Goal: Learn about a topic

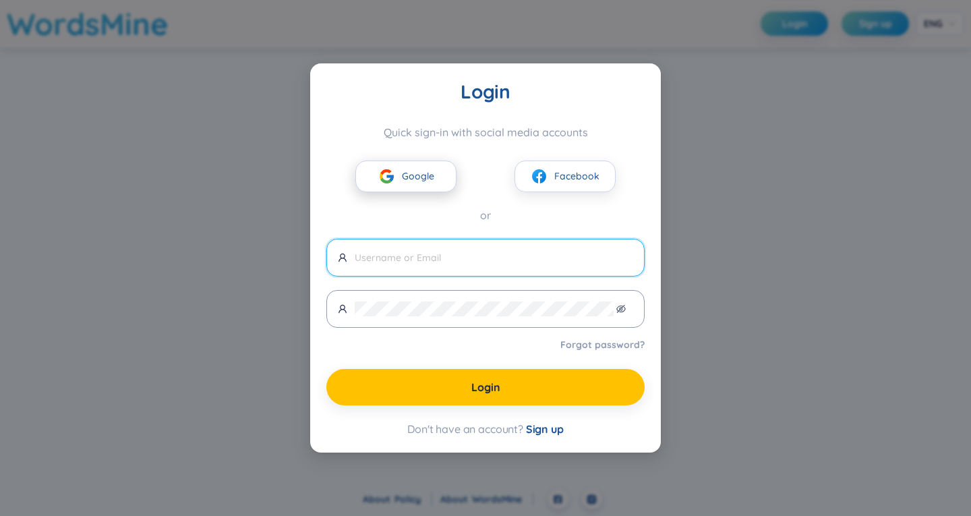
click at [426, 181] on span "Google" at bounding box center [418, 176] width 32 height 15
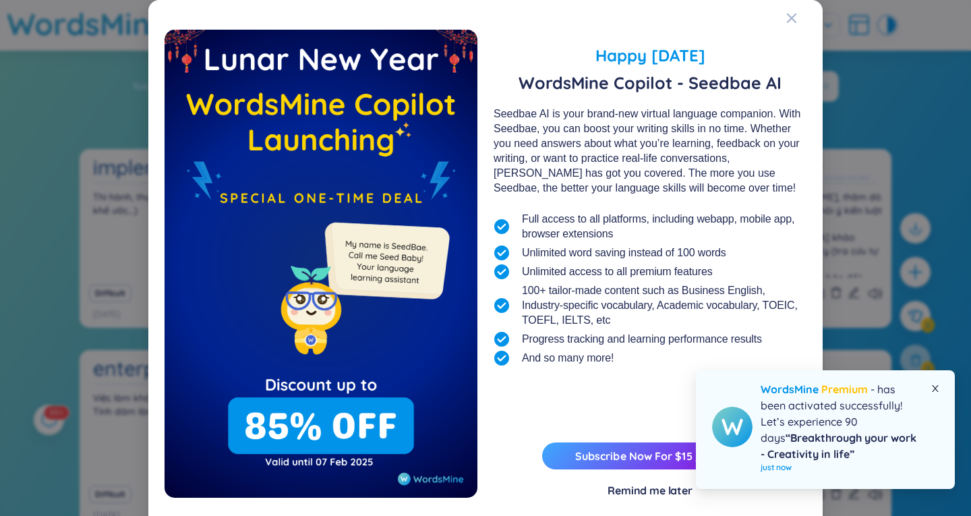
click at [934, 384] on icon "close" at bounding box center [934, 388] width 9 height 9
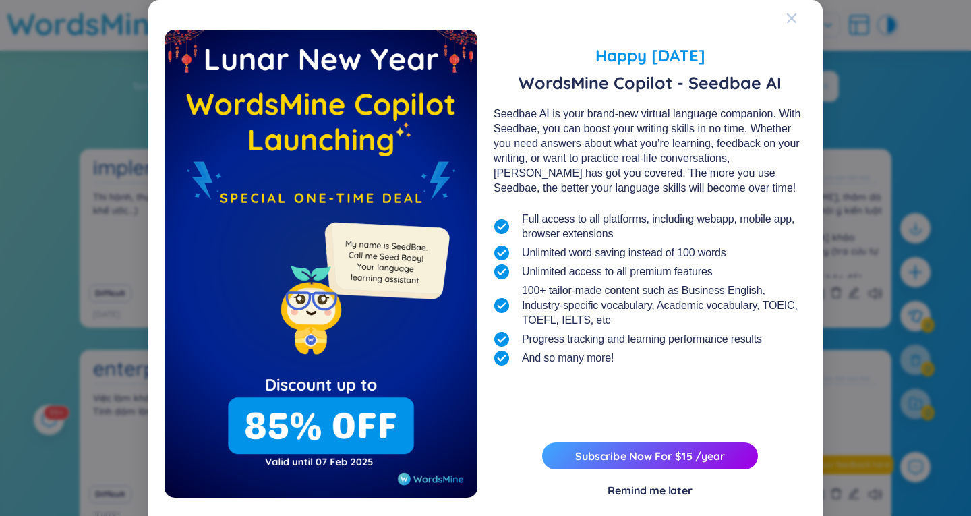
click at [786, 14] on icon "Close" at bounding box center [791, 18] width 11 height 11
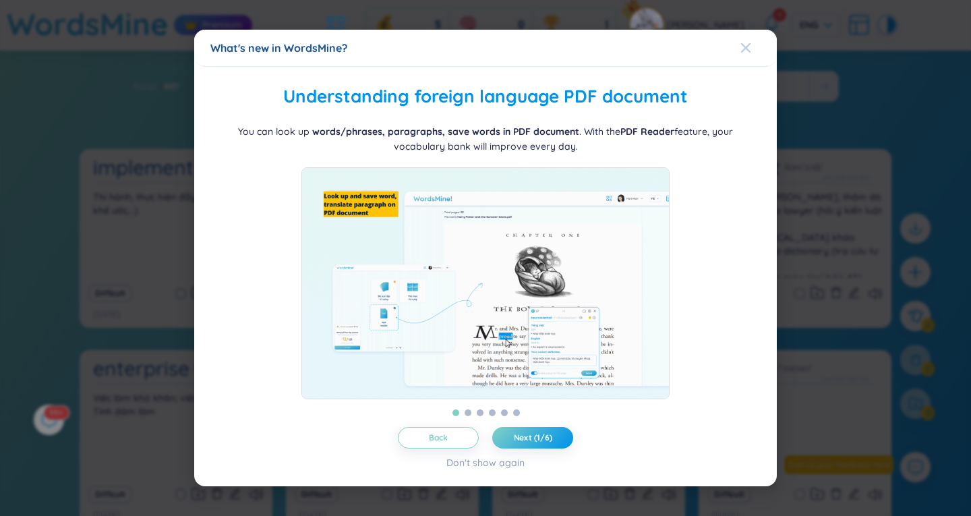
click at [750, 42] on icon "Close" at bounding box center [745, 47] width 11 height 11
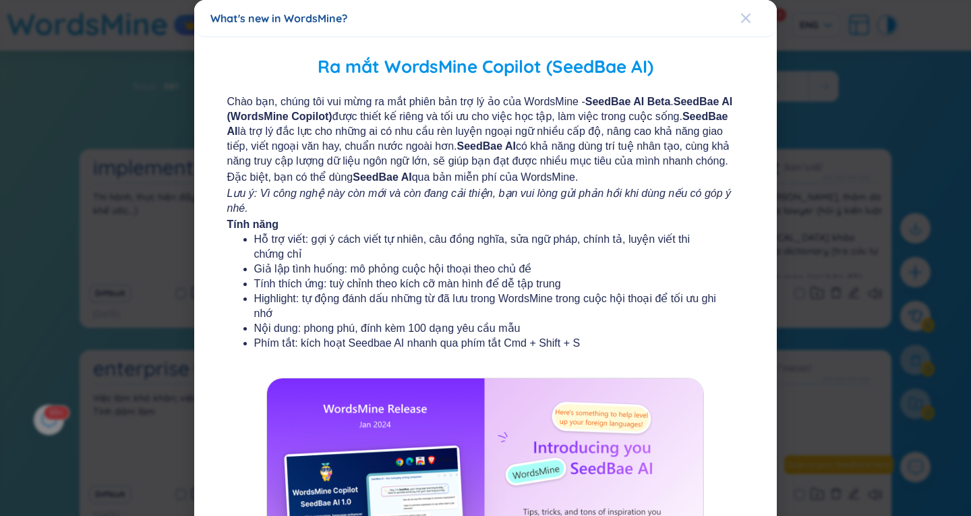
click at [740, 23] on icon "Close" at bounding box center [745, 18] width 11 height 11
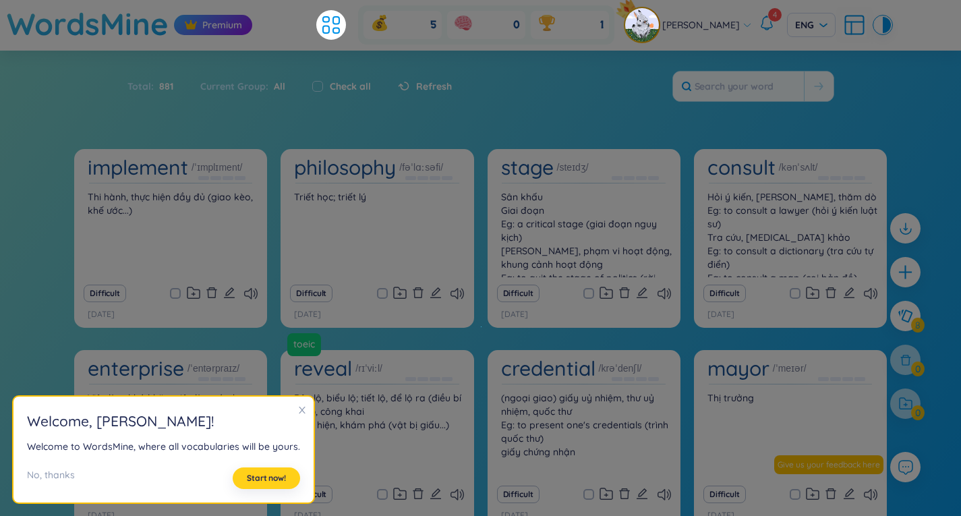
click at [272, 477] on span "Start now!" at bounding box center [266, 478] width 39 height 11
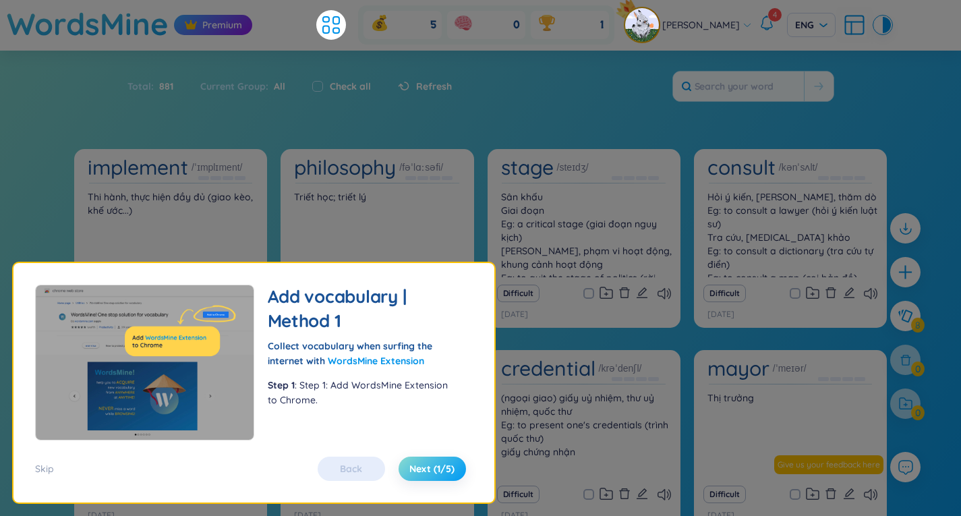
click at [444, 473] on span "Next (1/5)" at bounding box center [431, 468] width 45 height 13
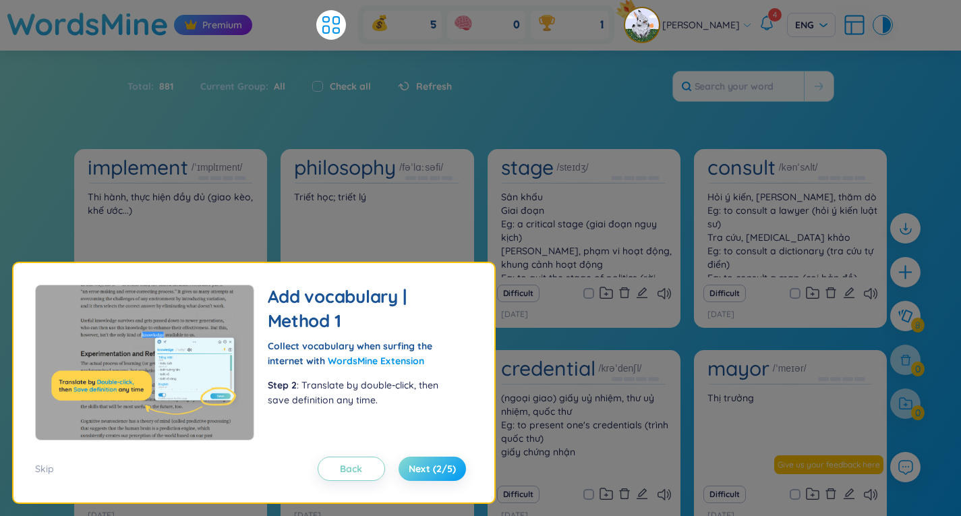
click at [444, 473] on span "Next (2/5)" at bounding box center [432, 468] width 47 height 13
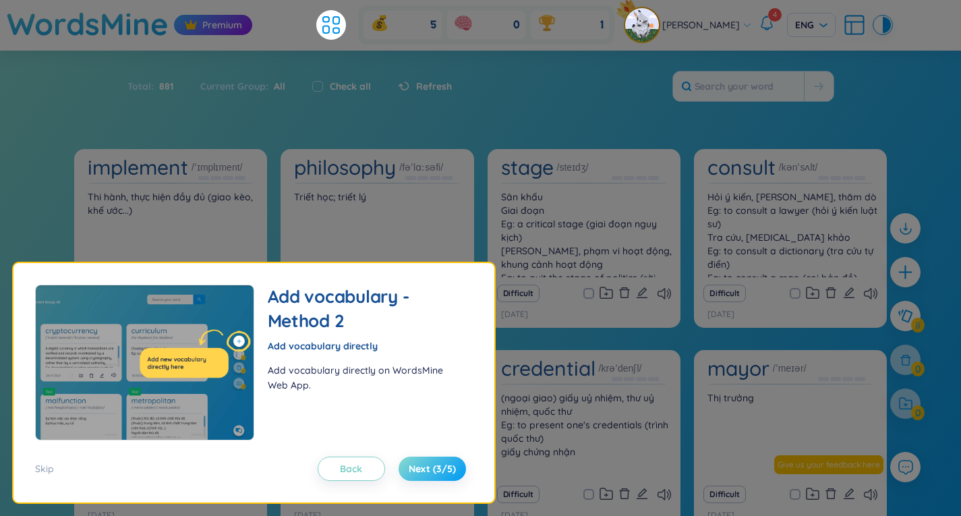
click at [444, 473] on span "Next (3/5)" at bounding box center [432, 468] width 47 height 13
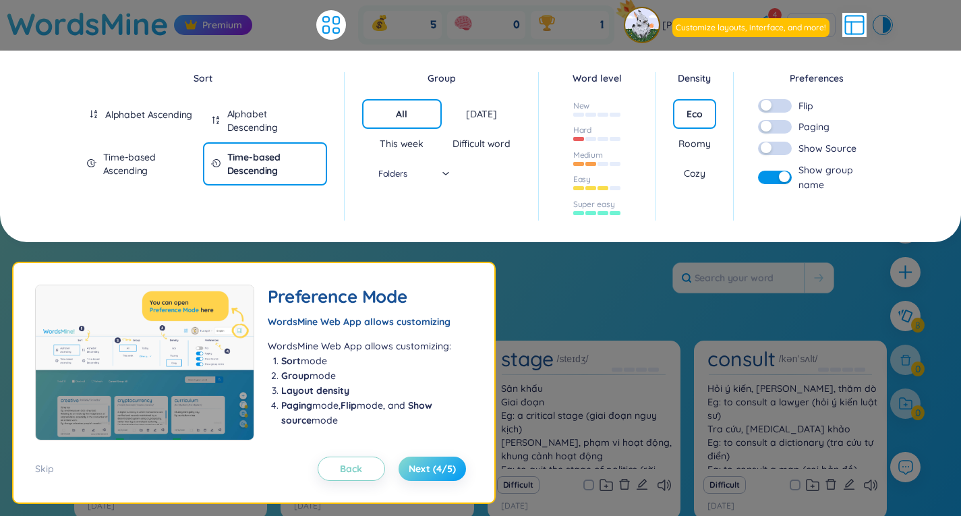
click at [444, 473] on span "Next (4/5)" at bounding box center [432, 468] width 47 height 13
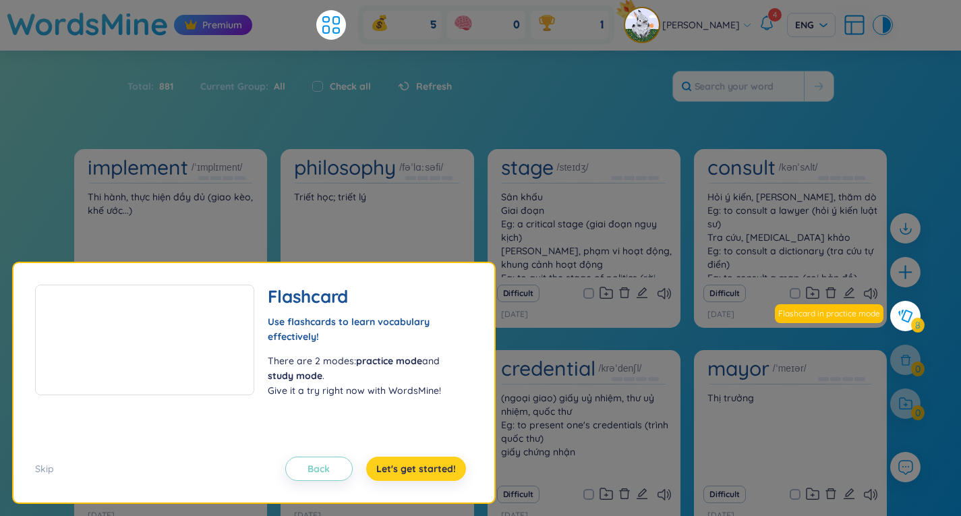
click at [444, 473] on span "Let's get started!" at bounding box center [416, 468] width 80 height 13
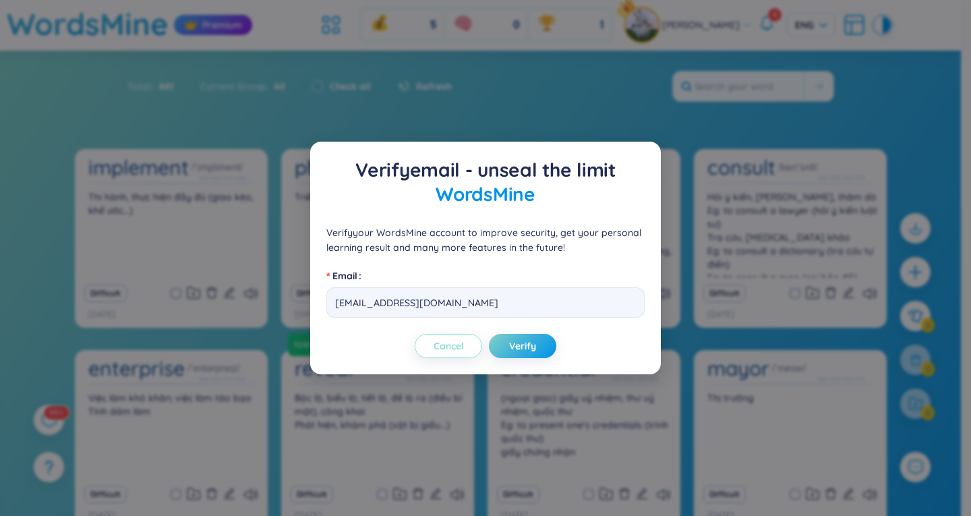
click at [456, 348] on span "Cancel" at bounding box center [448, 345] width 30 height 13
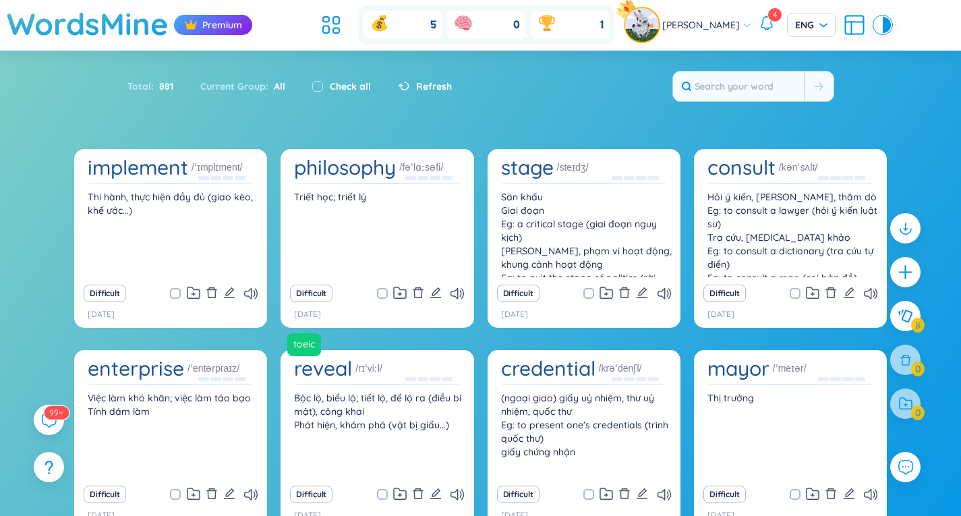
click at [758, 26] on icon at bounding box center [766, 23] width 16 height 16
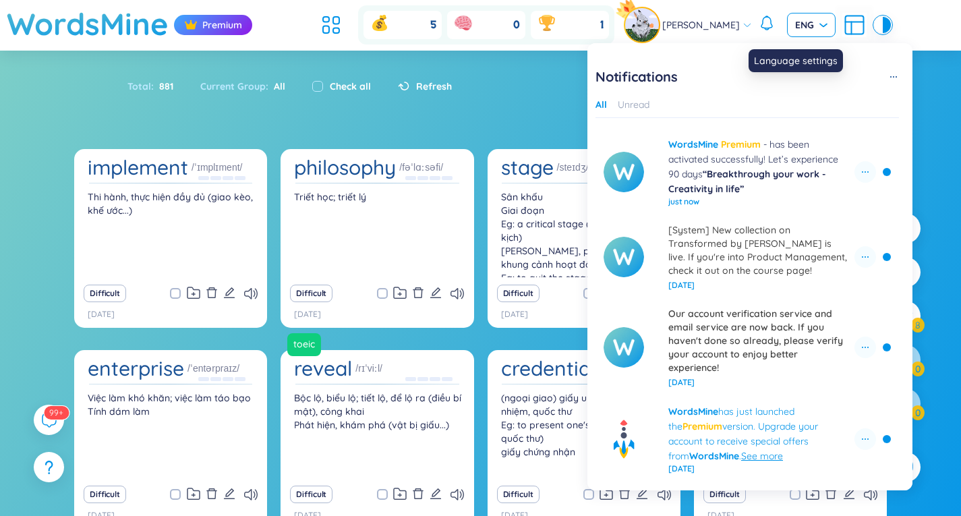
click at [795, 30] on span "ENG" at bounding box center [811, 24] width 32 height 13
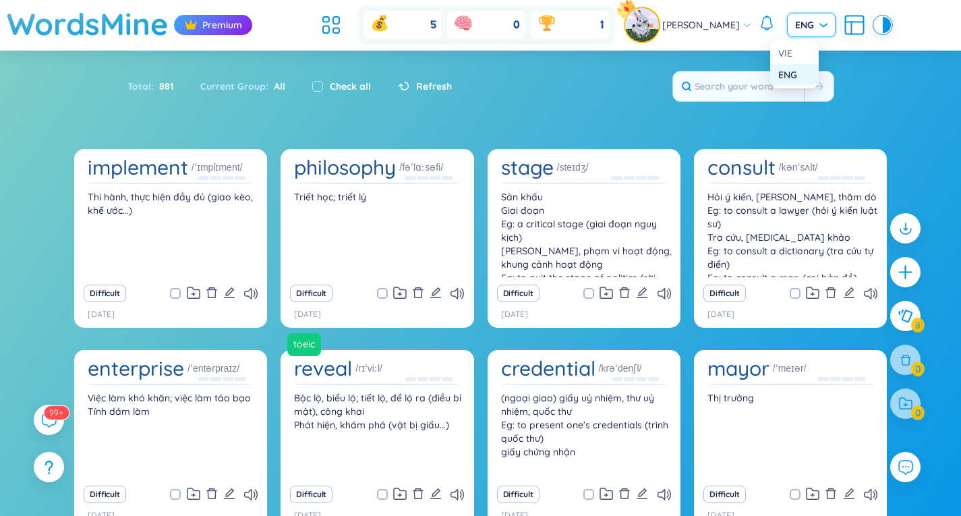
click at [658, 24] on img at bounding box center [642, 25] width 34 height 34
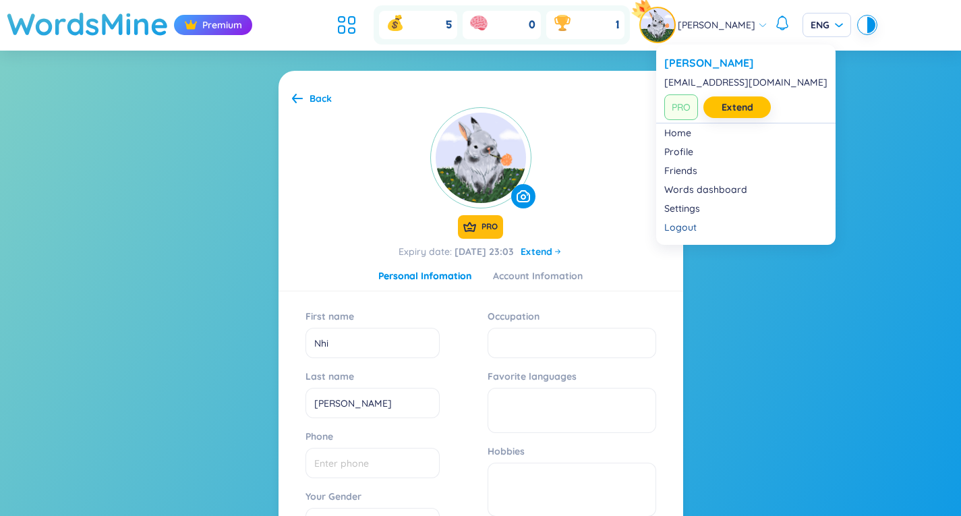
click at [656, 23] on div at bounding box center [657, 25] width 34 height 34
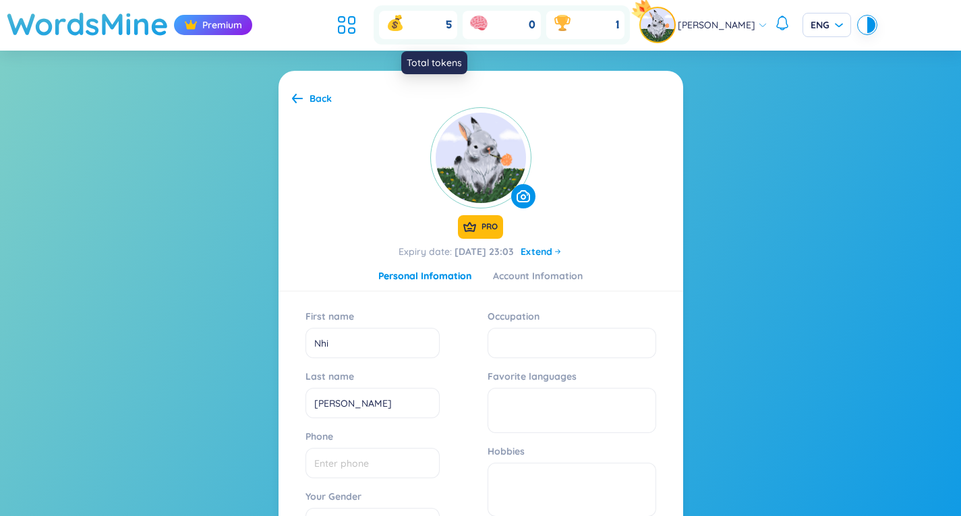
click at [443, 23] on div "5" at bounding box center [418, 25] width 78 height 28
click at [345, 26] on header "WordsMine Premium 5 0 1 Thanh Nhi ENG" at bounding box center [480, 25] width 961 height 51
click at [359, 26] on icon at bounding box center [346, 25] width 24 height 24
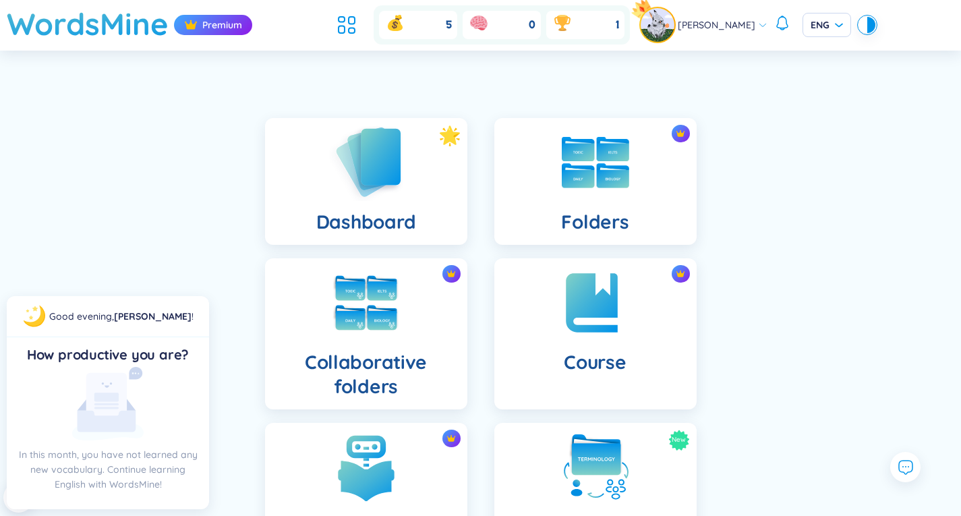
click at [316, 214] on h4 "Dashboard" at bounding box center [365, 222] width 99 height 24
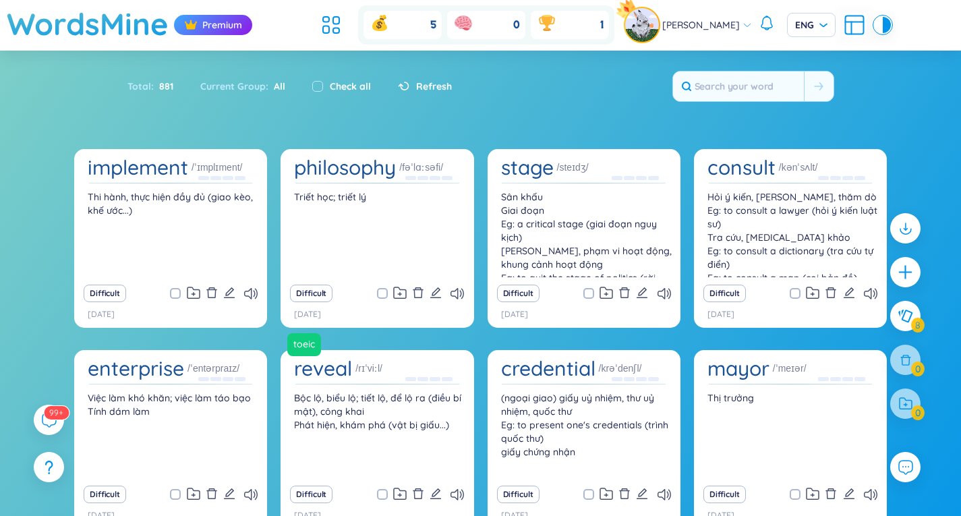
click at [165, 88] on span "881" at bounding box center [164, 86] width 20 height 15
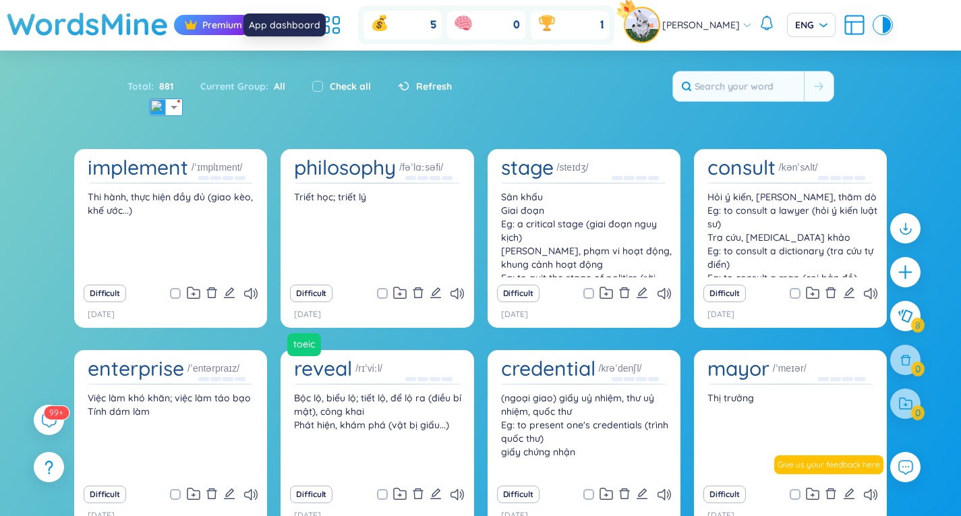
click at [413, 29] on div "5" at bounding box center [402, 25] width 78 height 28
click at [351, 84] on label "Check all" at bounding box center [350, 86] width 41 height 15
checkbox input "true"
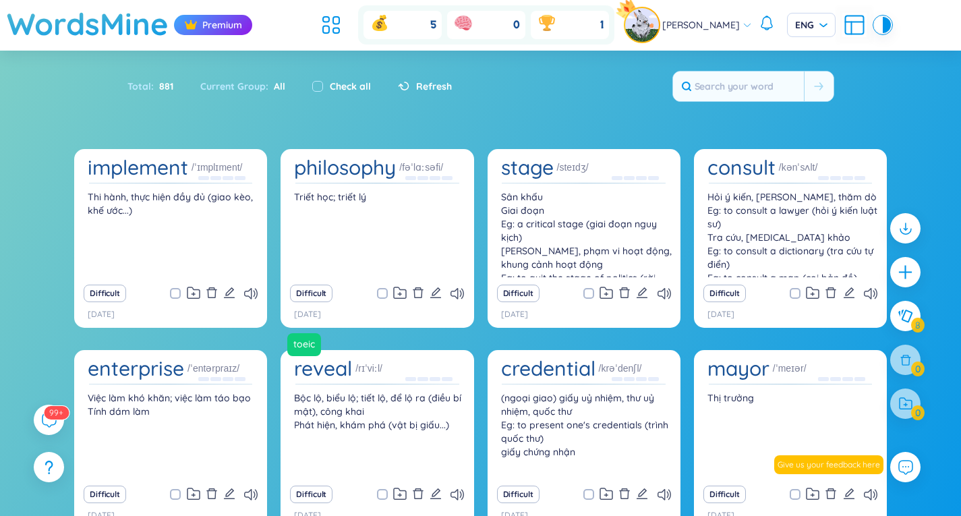
checkbox input "true"
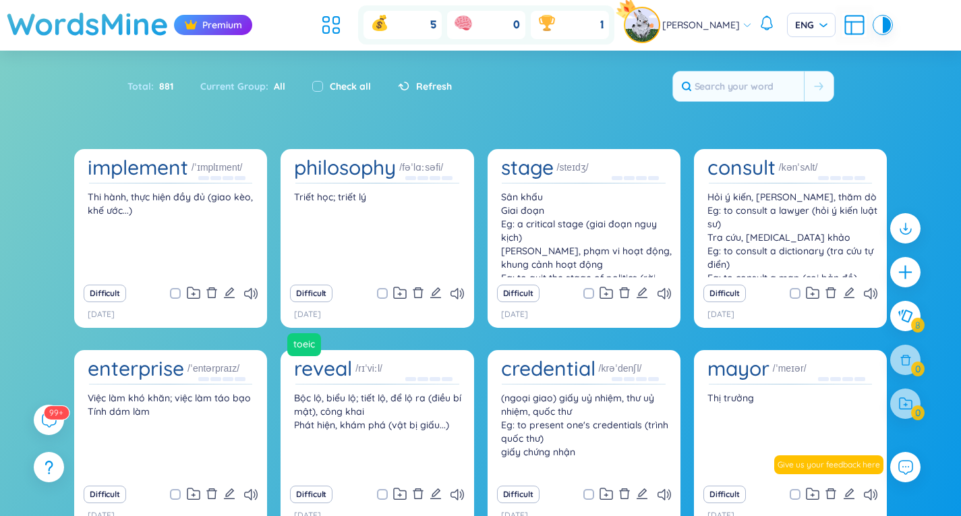
checkbox input "true"
click at [352, 84] on label "Check all" at bounding box center [350, 86] width 41 height 15
checkbox input "false"
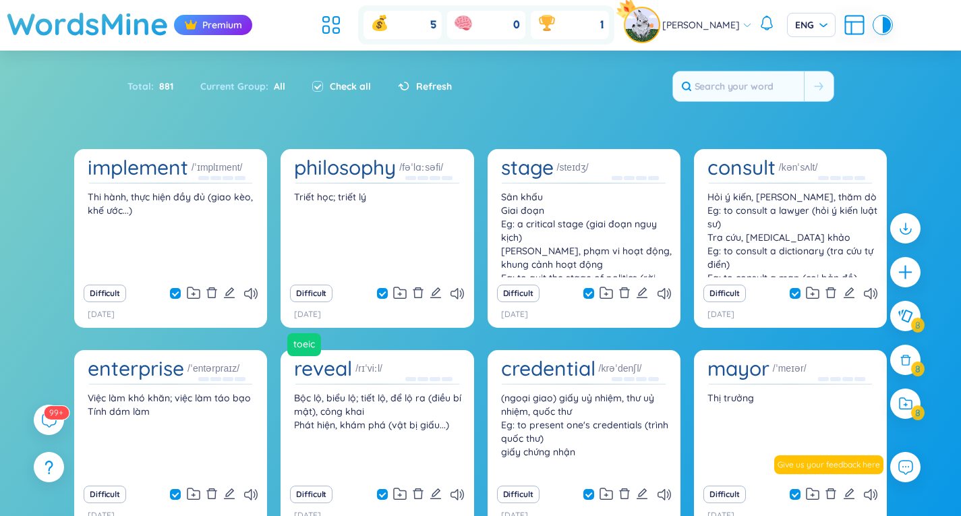
checkbox input "false"
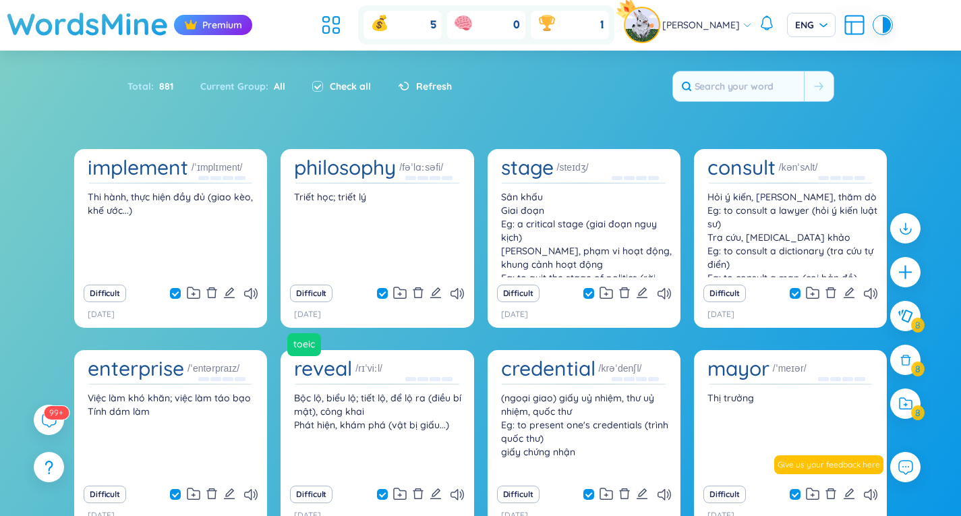
checkbox input "false"
click at [406, 83] on icon at bounding box center [403, 86] width 11 height 9
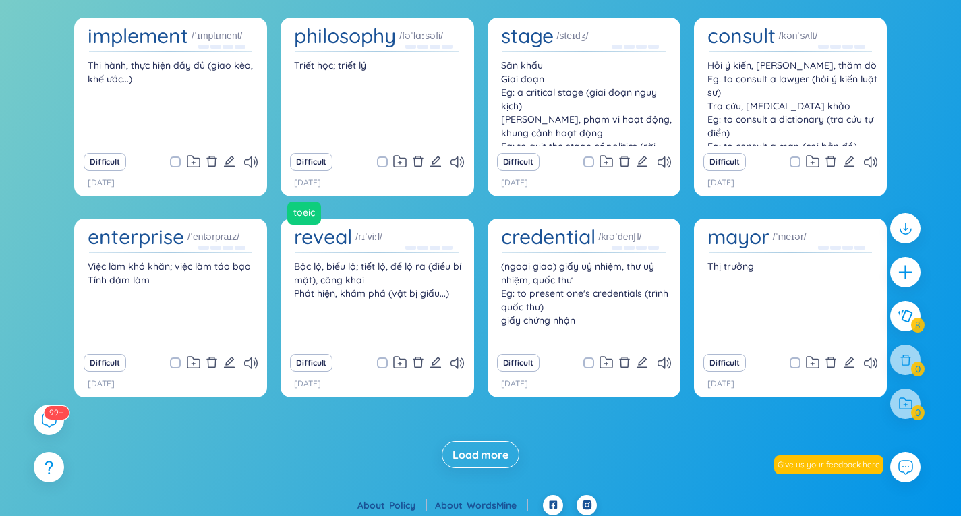
scroll to position [137, 0]
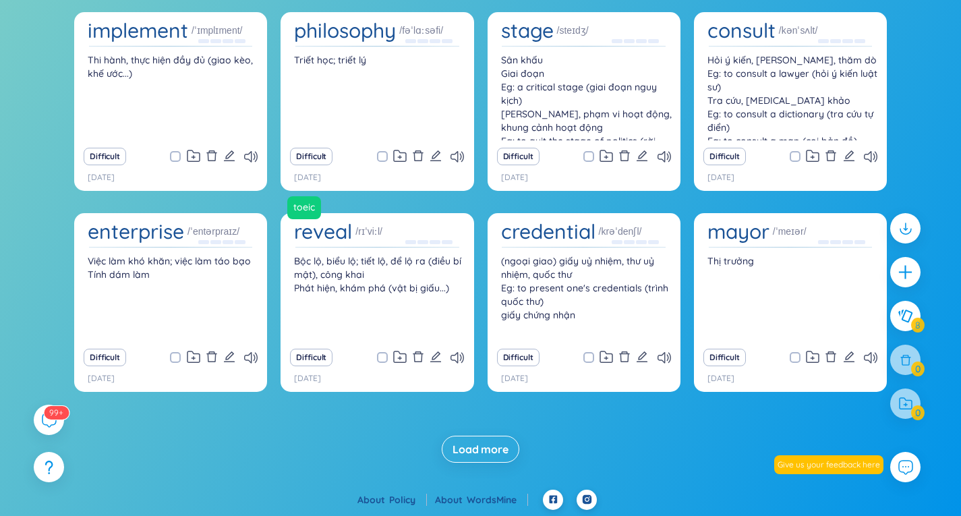
click at [494, 425] on div "implement /ˈɪmplɪment/ Thi hành, thực hiện đầy đủ (giao kèo, khế ước...) Diffic…" at bounding box center [480, 237] width 947 height 450
click at [489, 454] on span "Load more" at bounding box center [480, 449] width 56 height 15
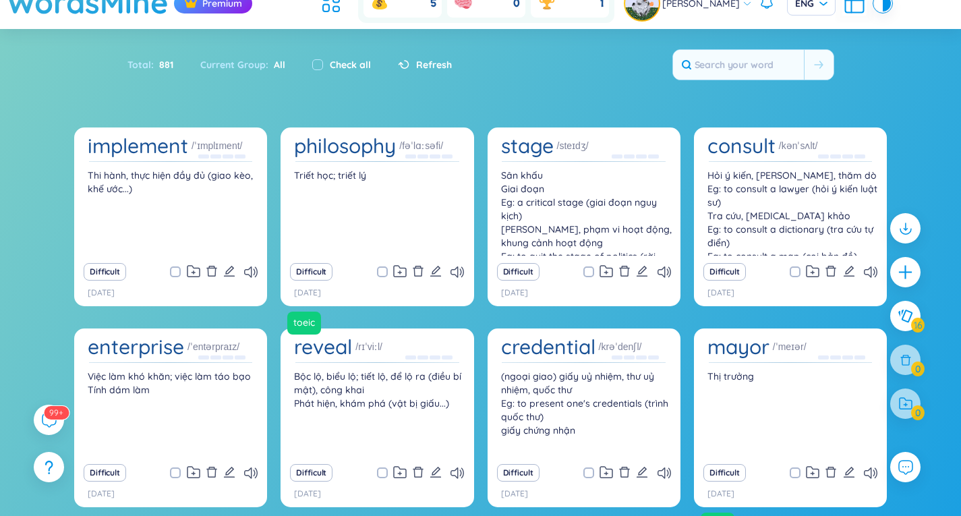
scroll to position [0, 0]
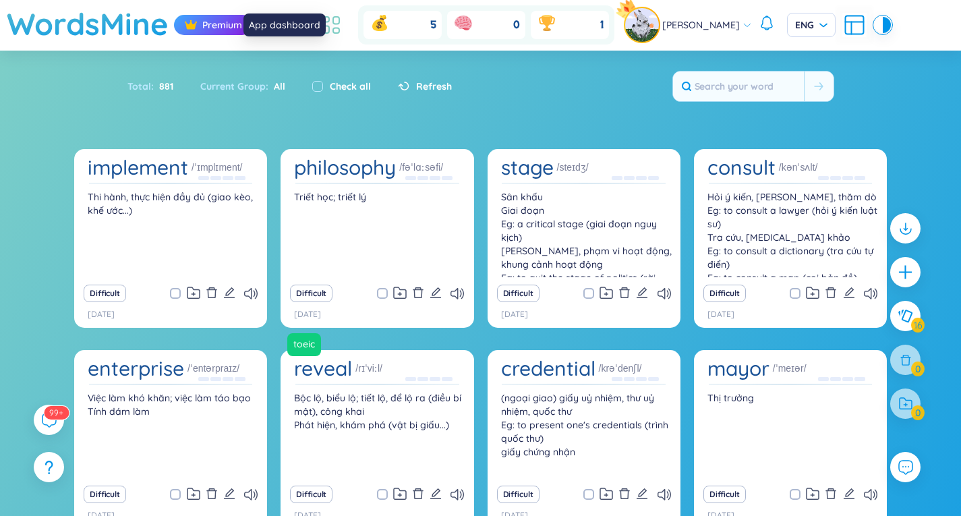
click at [343, 26] on icon at bounding box center [331, 25] width 24 height 24
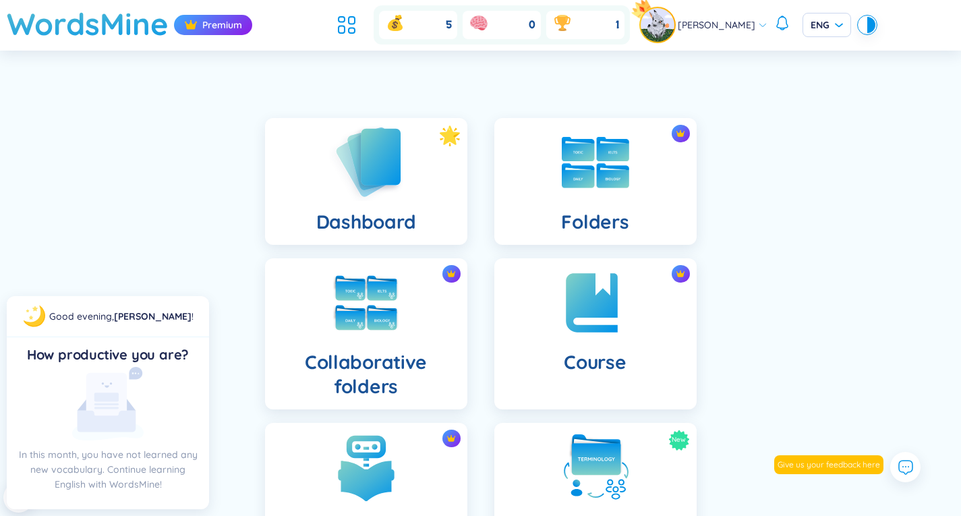
click at [345, 208] on div "Dashboard" at bounding box center [366, 181] width 202 height 127
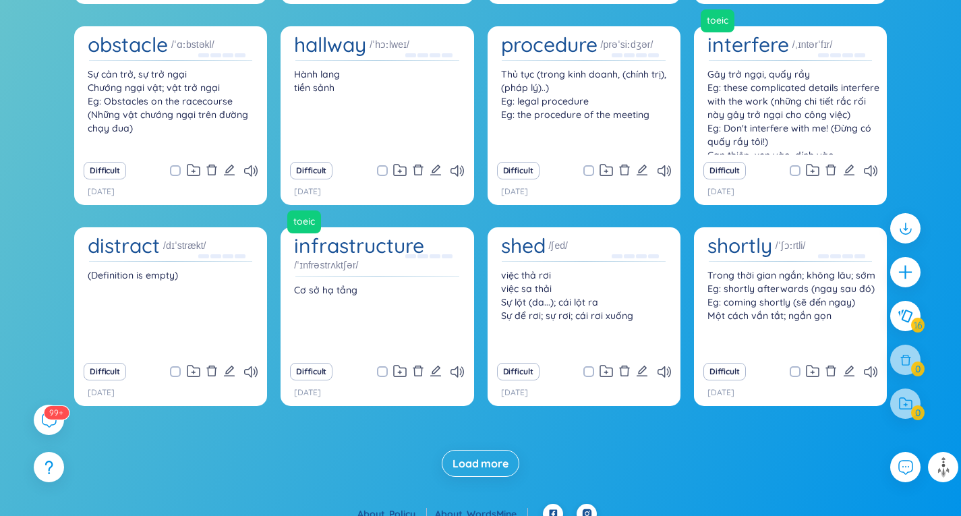
scroll to position [539, 0]
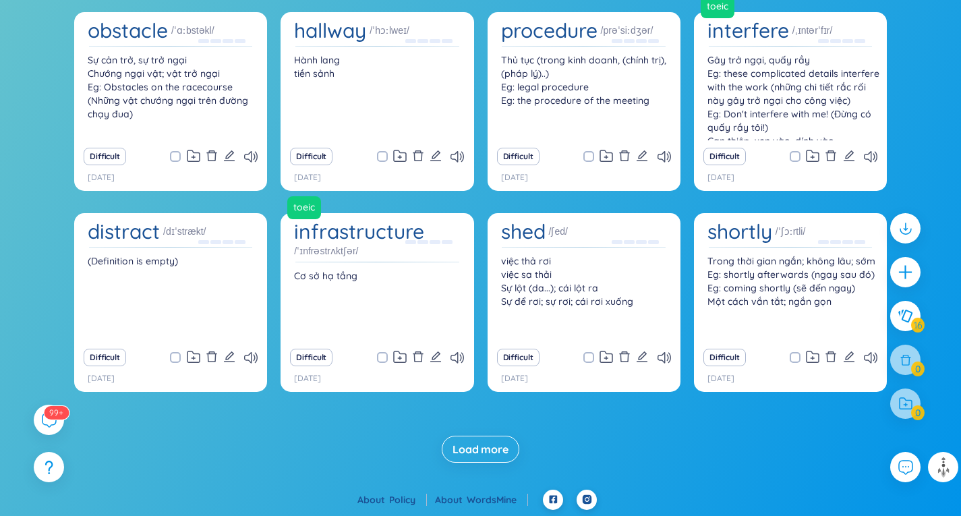
click at [487, 448] on span "Load more" at bounding box center [480, 449] width 56 height 15
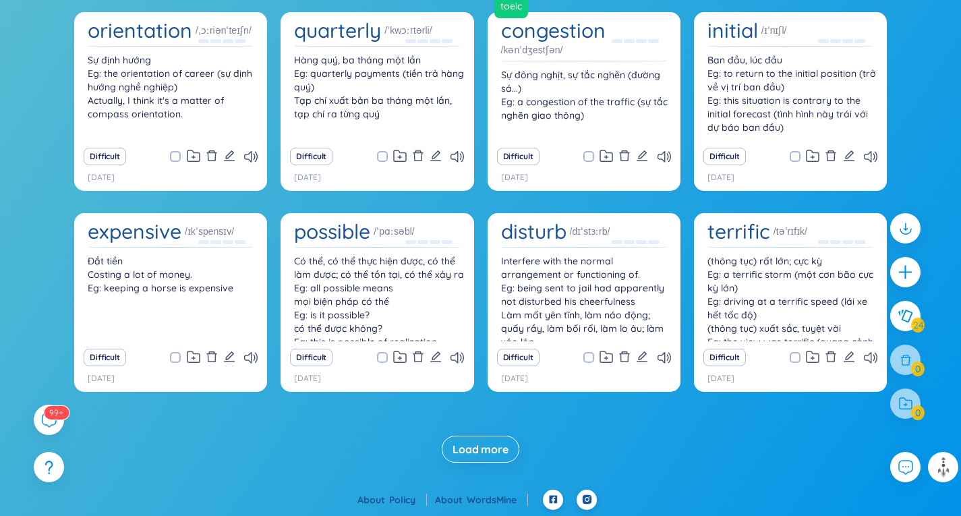
scroll to position [940, 0]
click at [477, 442] on span "Load more" at bounding box center [480, 449] width 56 height 15
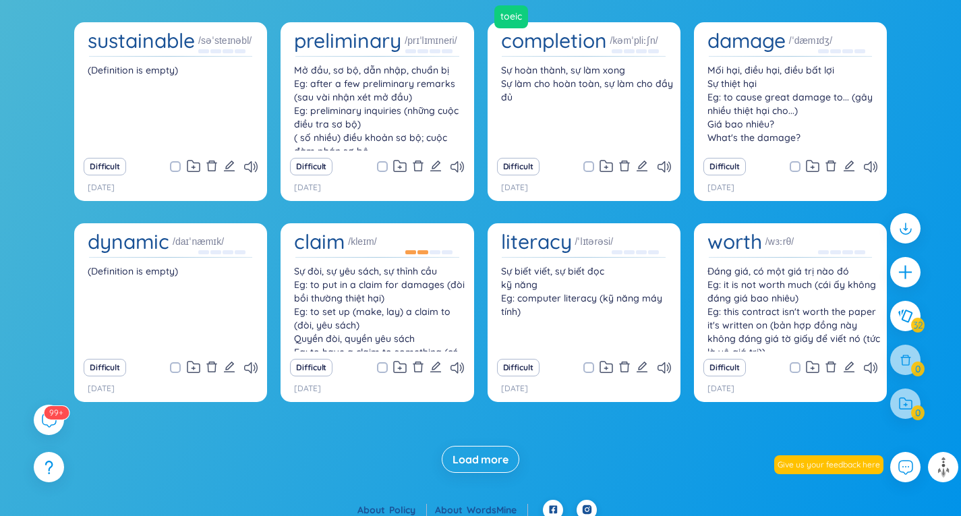
scroll to position [1342, 0]
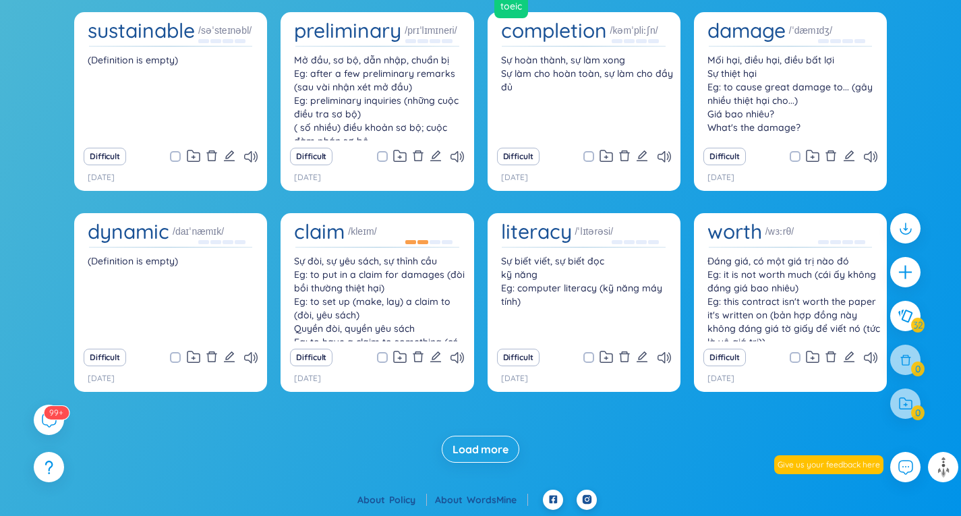
click at [471, 446] on span "Load more" at bounding box center [480, 449] width 56 height 15
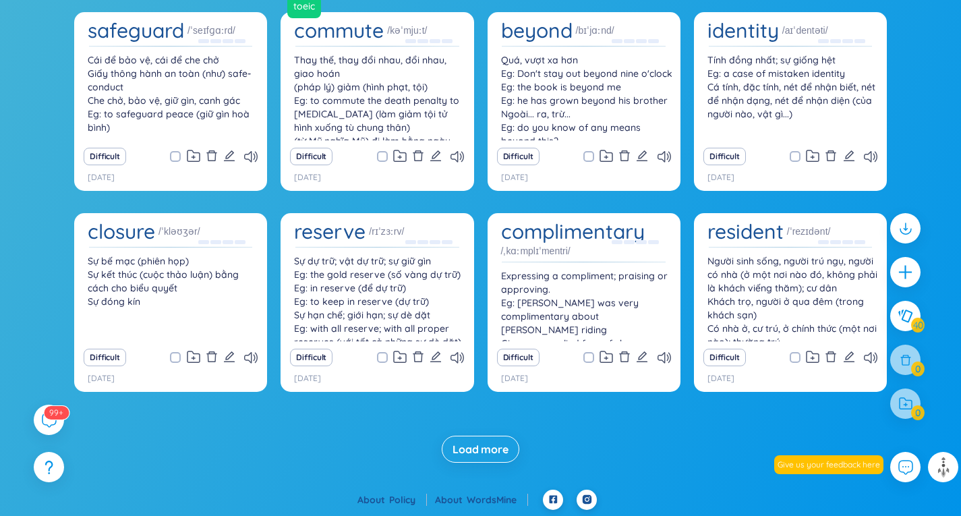
scroll to position [1744, 0]
